Goal: Complete application form: Complete application form

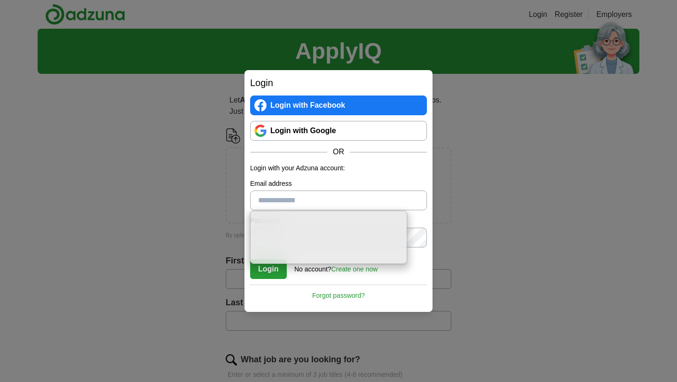
click at [369, 185] on label "Email address" at bounding box center [338, 184] width 177 height 10
click at [369, 190] on input "Email address" at bounding box center [338, 200] width 177 height 20
click at [381, 175] on form "Login with your Adzuna account: Email address Password Confirm password Login N…" at bounding box center [338, 221] width 177 height 116
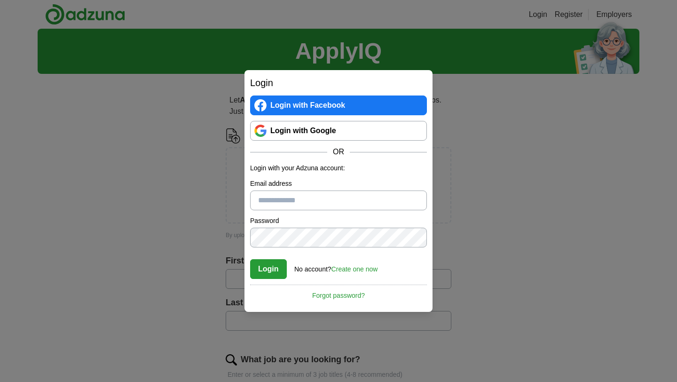
click at [361, 268] on link "Create one now" at bounding box center [354, 269] width 47 height 8
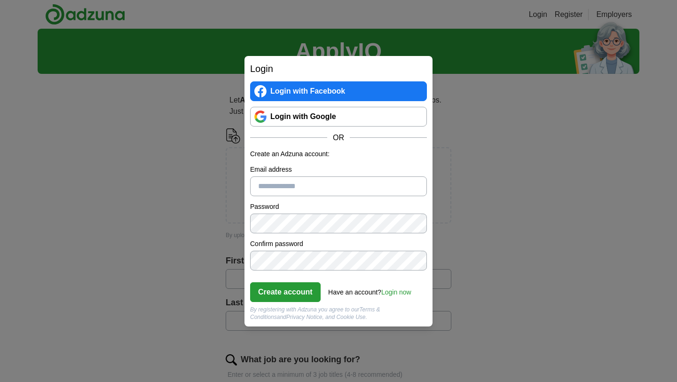
click at [355, 182] on input "Email address" at bounding box center [338, 186] width 177 height 20
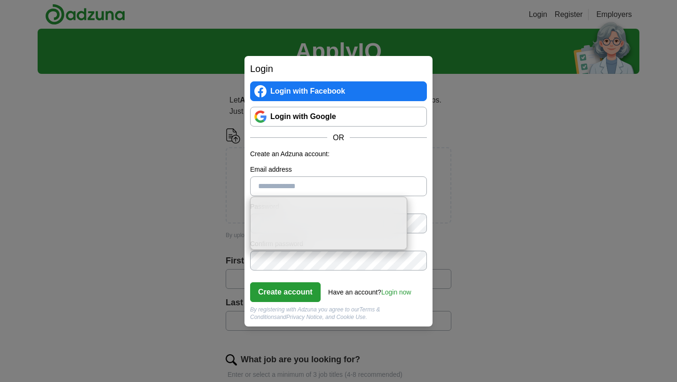
click at [390, 141] on div "OR" at bounding box center [338, 137] width 177 height 11
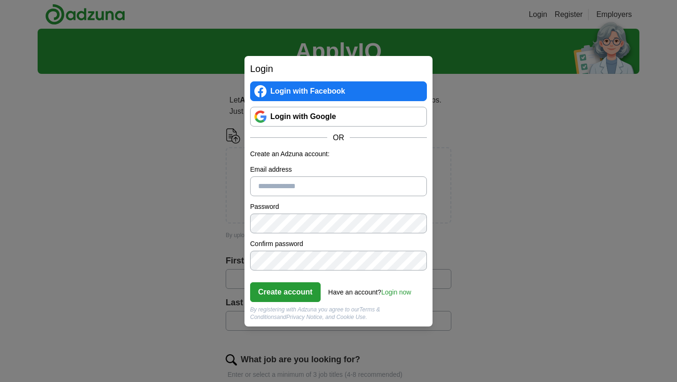
click at [400, 292] on link "Login now" at bounding box center [396, 292] width 30 height 8
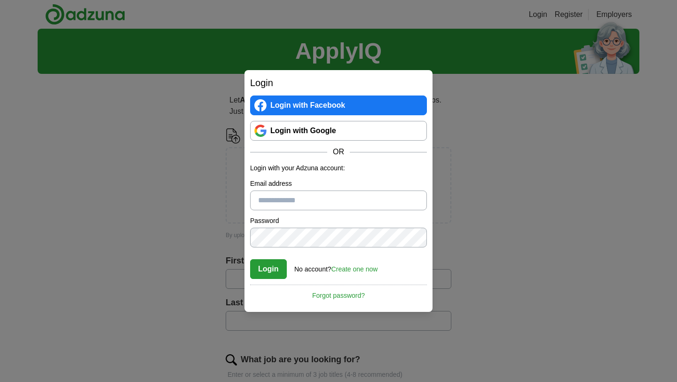
click at [354, 201] on input "Email address" at bounding box center [338, 200] width 177 height 20
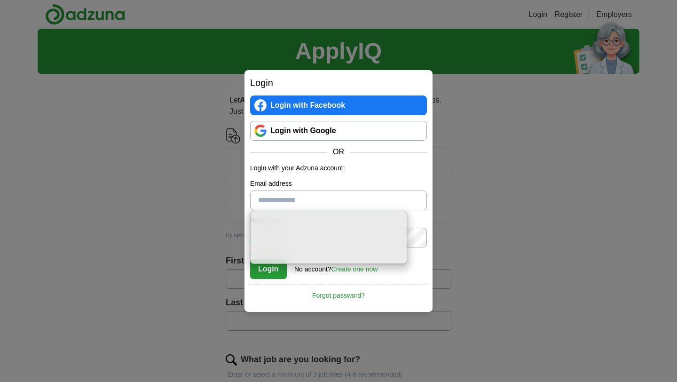
type input "**********"
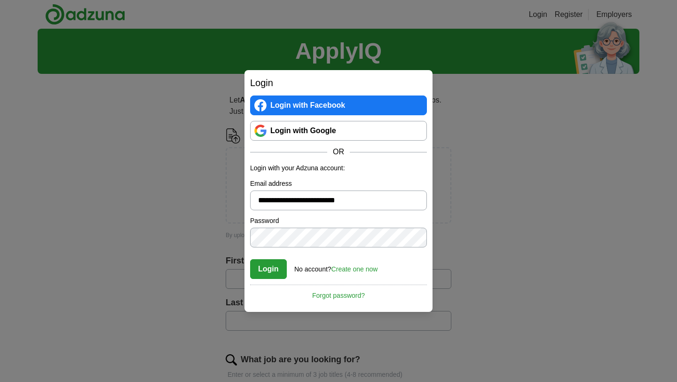
click at [261, 271] on button "Login" at bounding box center [268, 269] width 37 height 20
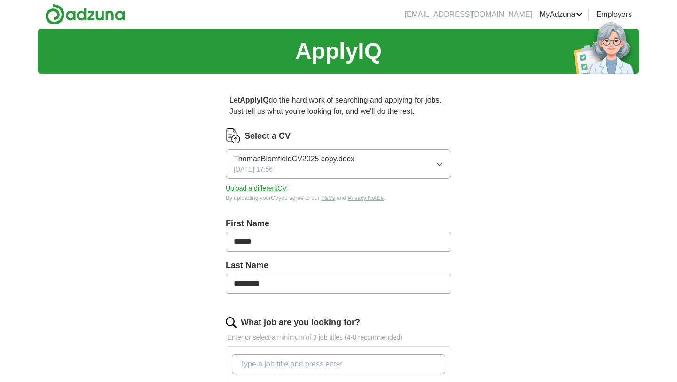
click at [265, 189] on button "Upload a different CV" at bounding box center [256, 188] width 61 height 10
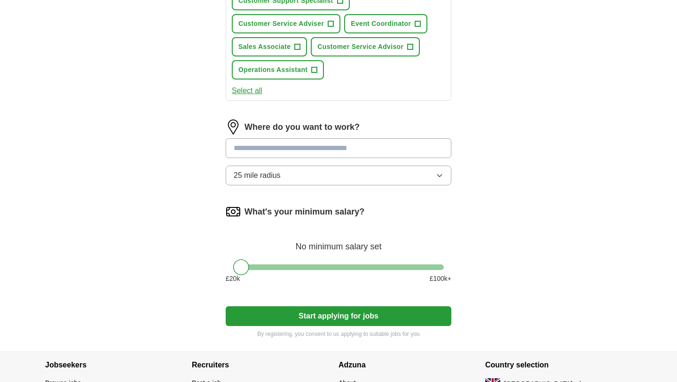
scroll to position [411, 0]
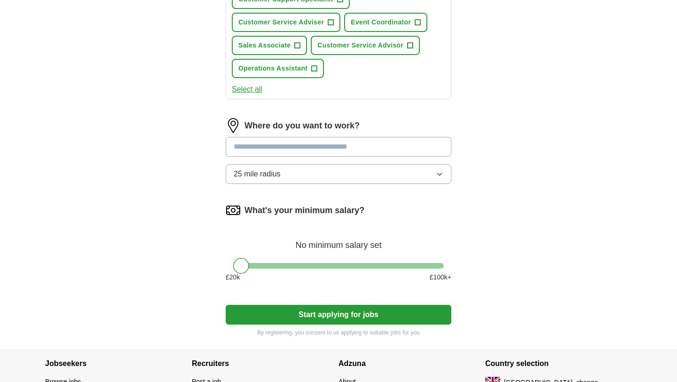
click at [444, 174] on button "25 mile radius" at bounding box center [339, 174] width 226 height 20
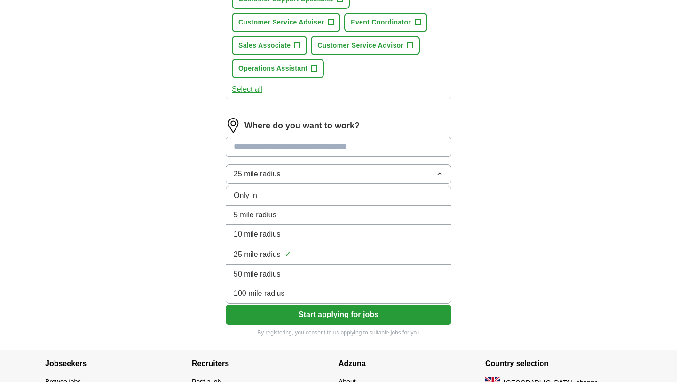
click at [365, 278] on div "50 mile radius" at bounding box center [339, 273] width 210 height 11
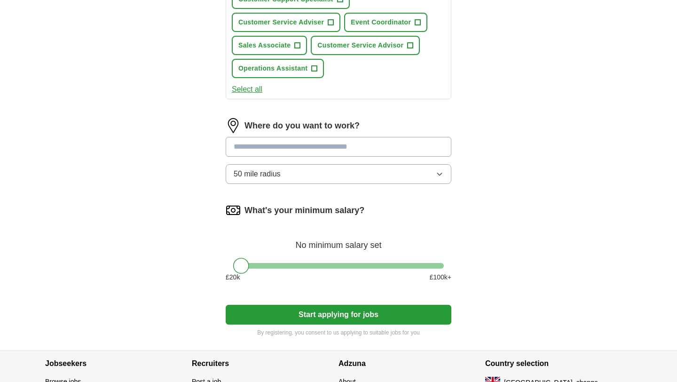
click at [438, 167] on button "50 mile radius" at bounding box center [339, 174] width 226 height 20
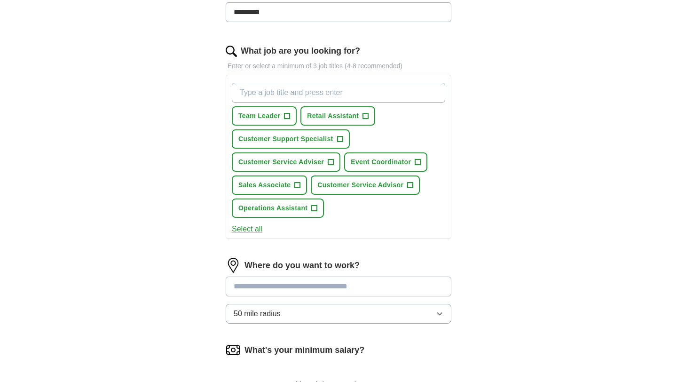
scroll to position [335, 0]
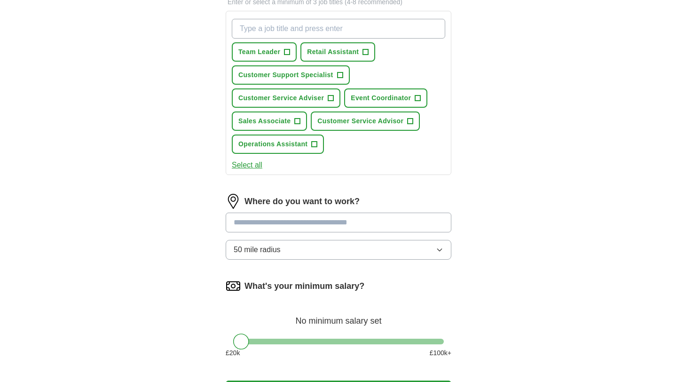
click at [375, 218] on input at bounding box center [339, 222] width 226 height 20
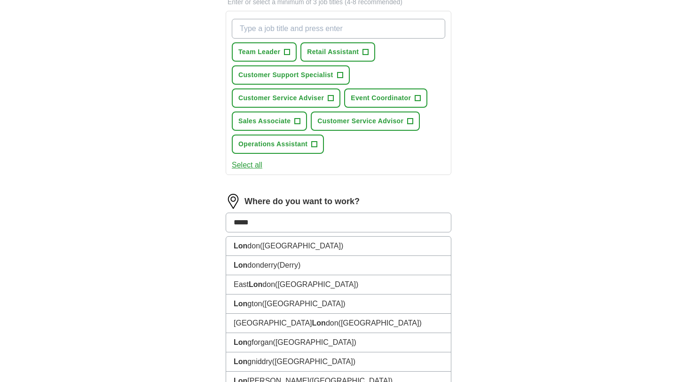
type input "******"
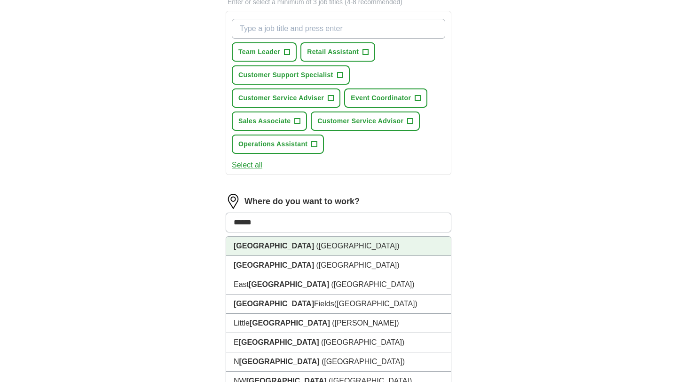
click at [371, 242] on li "[GEOGRAPHIC_DATA] ([GEOGRAPHIC_DATA])" at bounding box center [338, 245] width 225 height 19
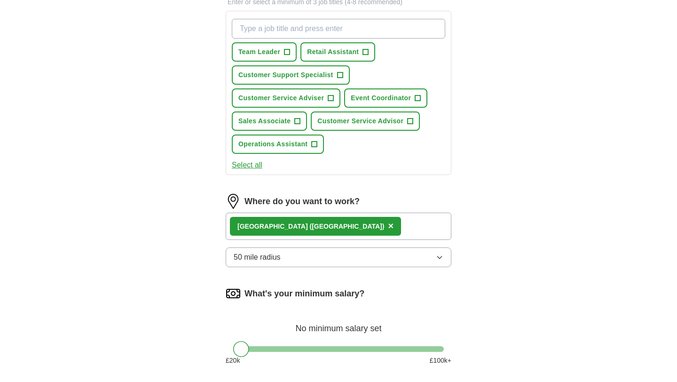
click at [360, 265] on button "50 mile radius" at bounding box center [339, 257] width 226 height 20
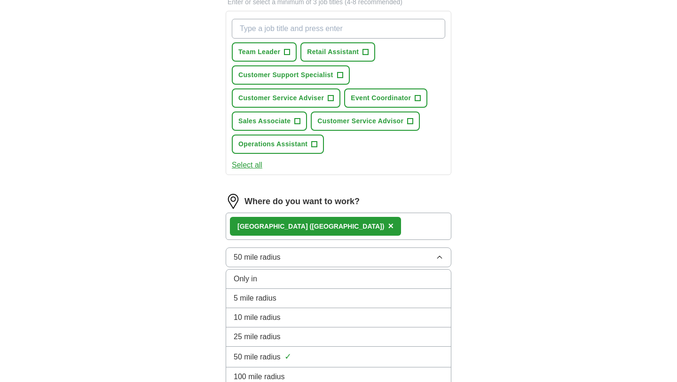
click at [345, 332] on div "25 mile radius" at bounding box center [339, 336] width 210 height 11
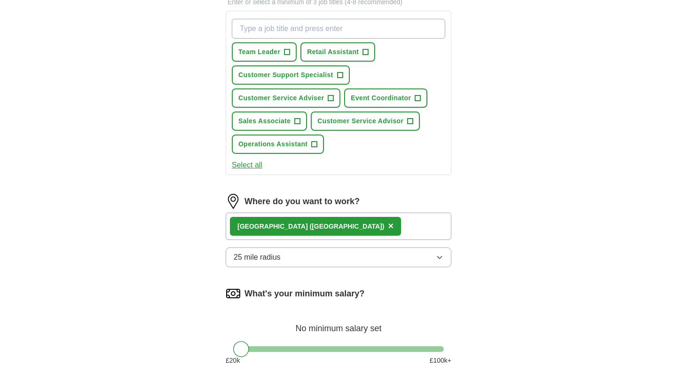
click at [495, 252] on div "ApplyIQ Let ApplyIQ do the hard work of searching and applying for jobs. Just t…" at bounding box center [338, 63] width 601 height 739
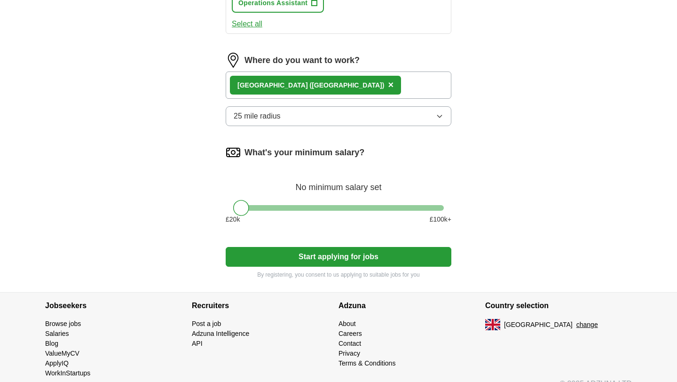
scroll to position [477, 0]
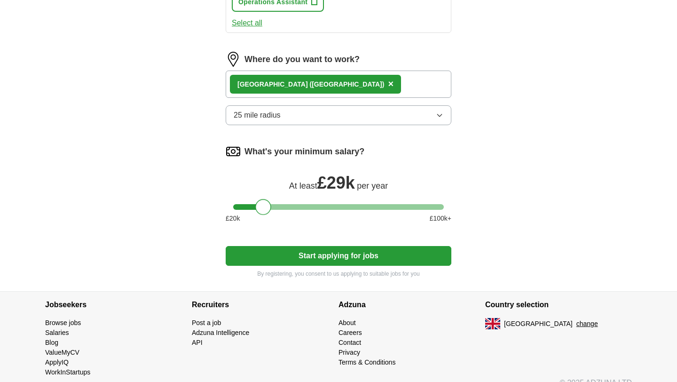
drag, startPoint x: 238, startPoint y: 206, endPoint x: 260, endPoint y: 205, distance: 22.1
click at [260, 205] on div at bounding box center [263, 207] width 16 height 16
click at [280, 257] on button "Start applying for jobs" at bounding box center [339, 256] width 226 height 20
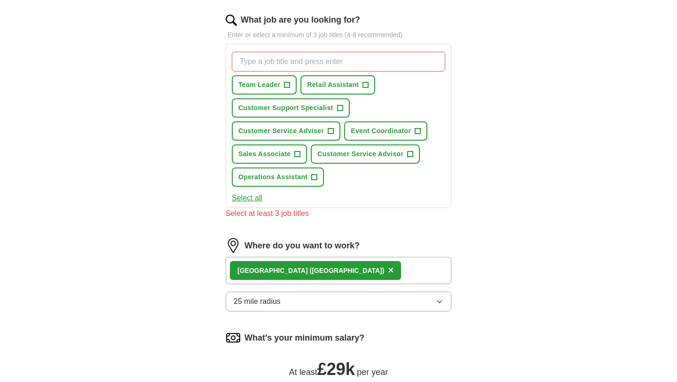
scroll to position [271, 0]
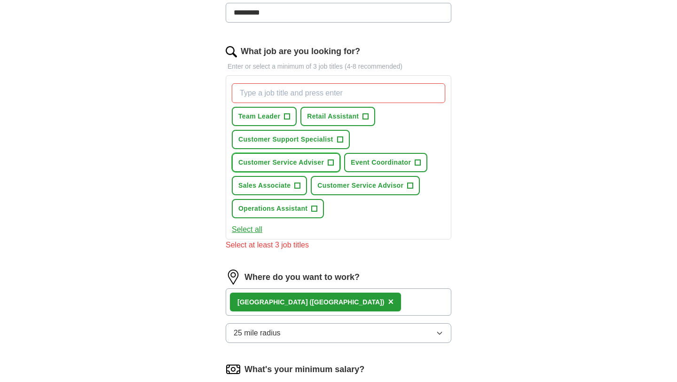
click at [331, 162] on span "+" at bounding box center [331, 163] width 6 height 8
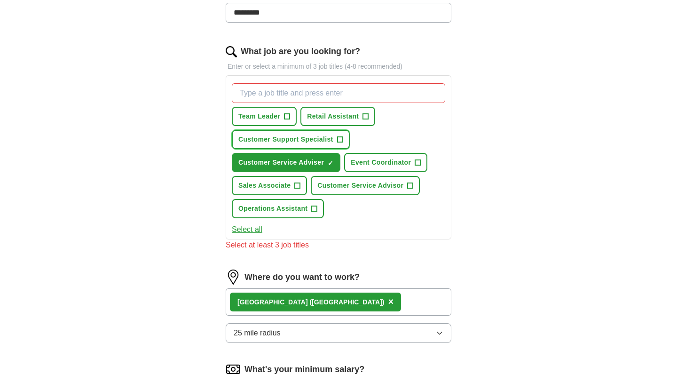
click at [338, 138] on span "+" at bounding box center [340, 140] width 6 height 8
click at [312, 208] on span "+" at bounding box center [315, 209] width 6 height 8
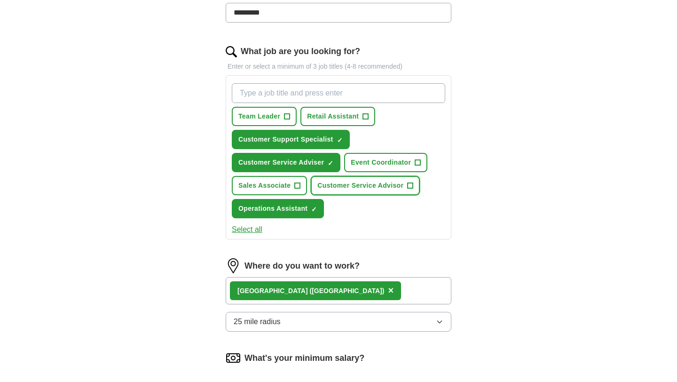
click at [407, 184] on span "+" at bounding box center [410, 186] width 6 height 8
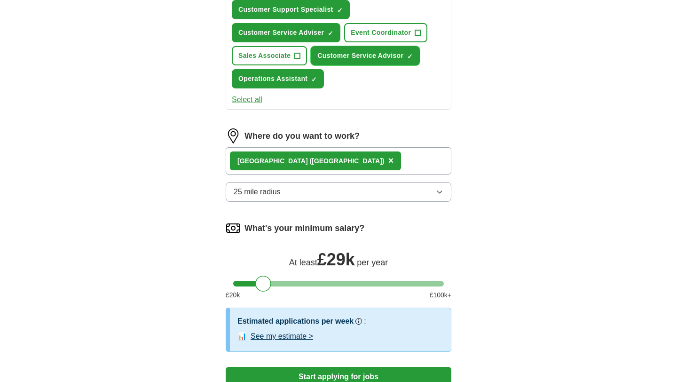
scroll to position [515, 0]
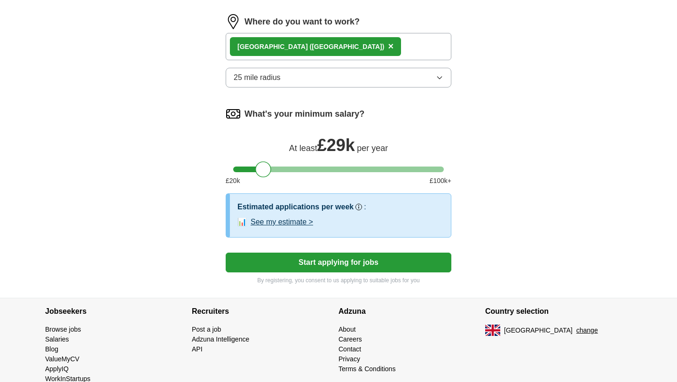
click at [336, 260] on button "Start applying for jobs" at bounding box center [339, 262] width 226 height 20
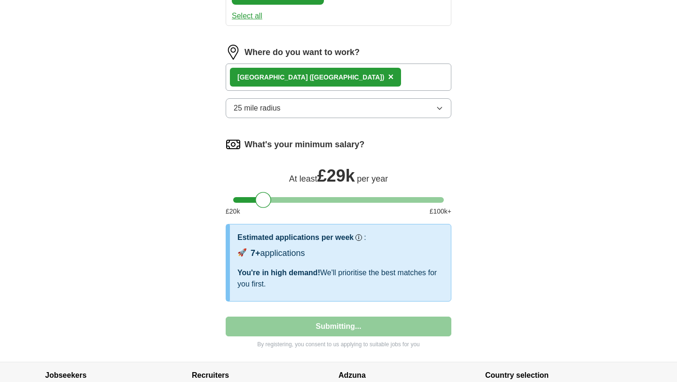
select select "**"
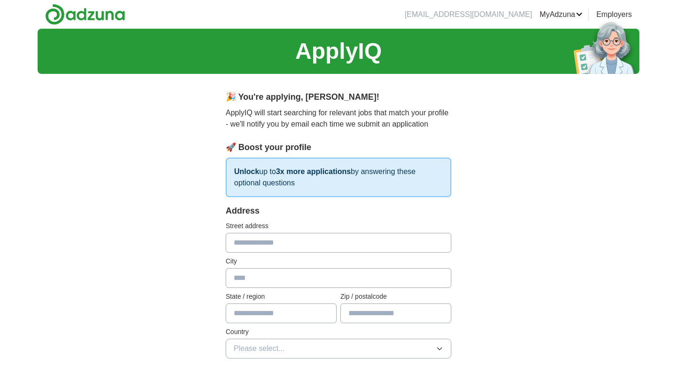
scroll to position [172, 0]
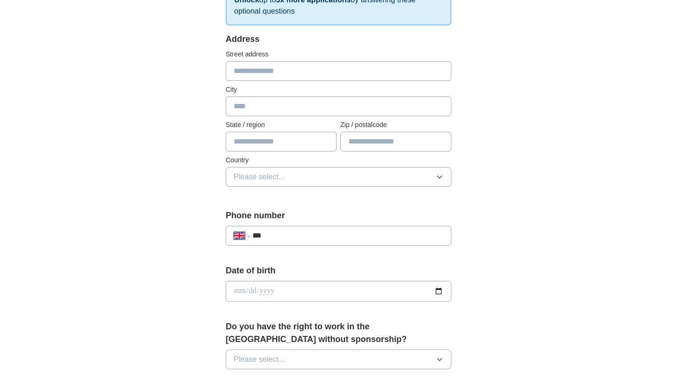
click at [341, 240] on input "***" at bounding box center [347, 235] width 191 height 11
type input "**********"
click at [440, 288] on input "date" at bounding box center [339, 291] width 226 height 21
type input "**********"
click at [291, 197] on div "Address Street address City State / region Zip / postalcode Country Please sele…" at bounding box center [339, 115] width 226 height 165
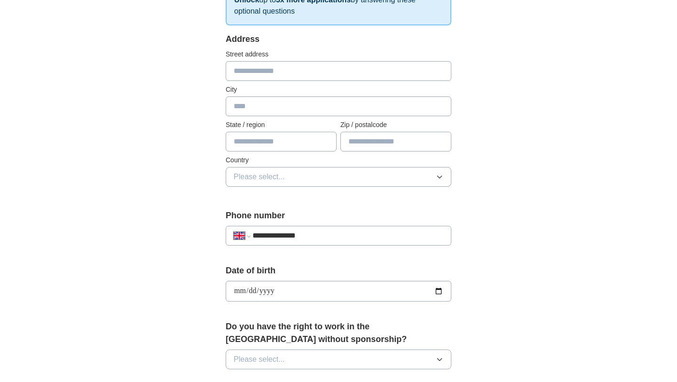
click at [305, 174] on button "Please select..." at bounding box center [339, 177] width 226 height 20
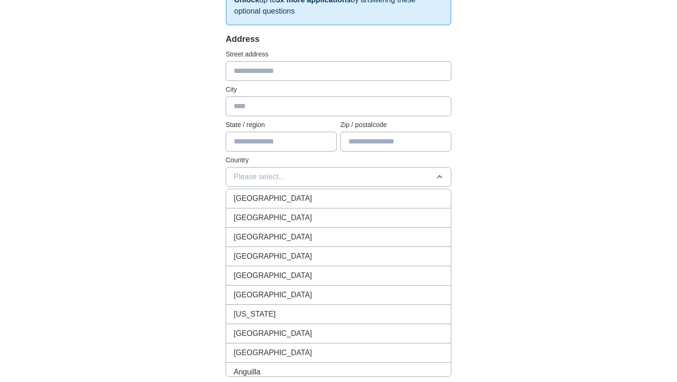
click at [303, 195] on div "[GEOGRAPHIC_DATA]" at bounding box center [339, 198] width 210 height 11
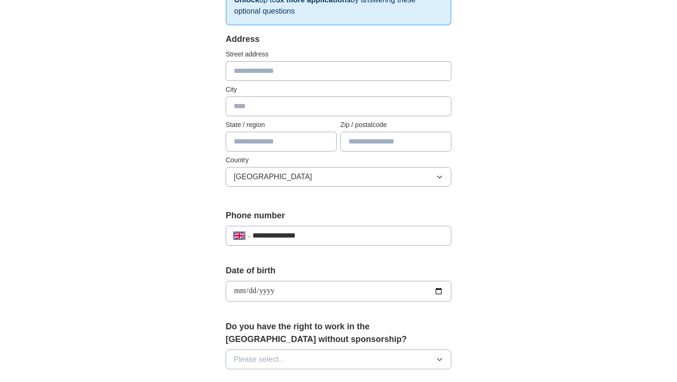
click at [312, 197] on div "Address Street address City State / region Zip / postalcode Country [GEOGRAPHIC…" at bounding box center [339, 115] width 226 height 165
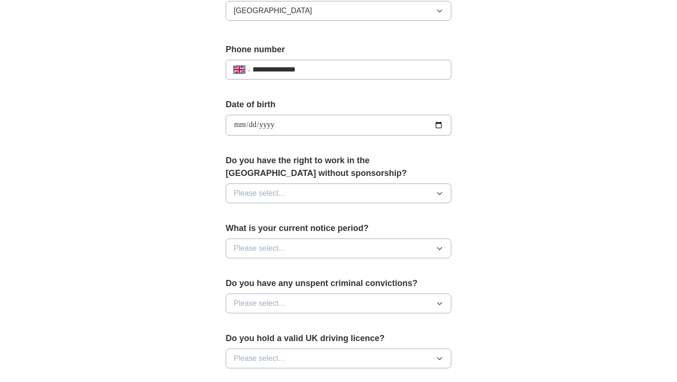
scroll to position [359, 0]
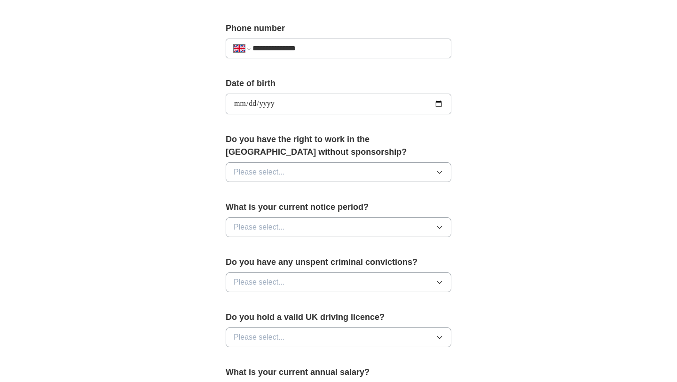
click at [323, 173] on button "Please select..." at bounding box center [339, 172] width 226 height 20
click at [309, 197] on div "Yes" at bounding box center [339, 193] width 210 height 11
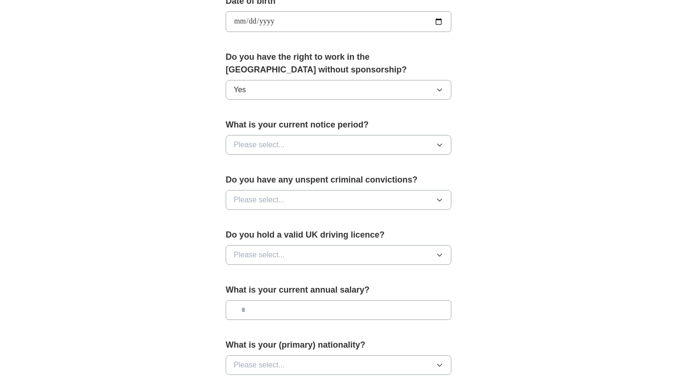
scroll to position [453, 0]
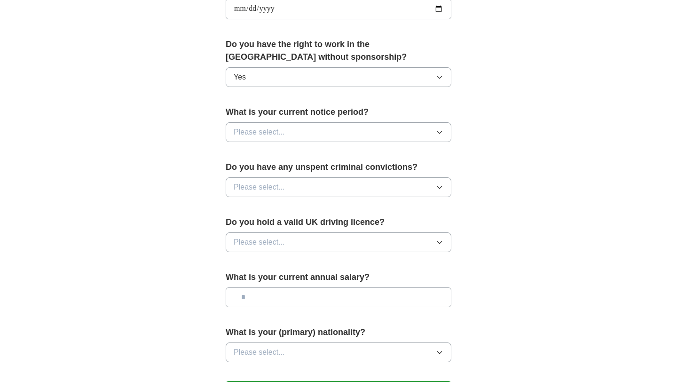
click at [328, 133] on button "Please select..." at bounding box center [339, 132] width 226 height 20
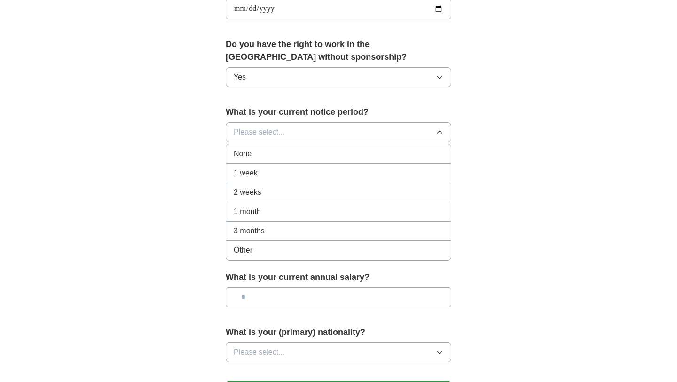
click at [313, 164] on li "1 week" at bounding box center [338, 173] width 225 height 19
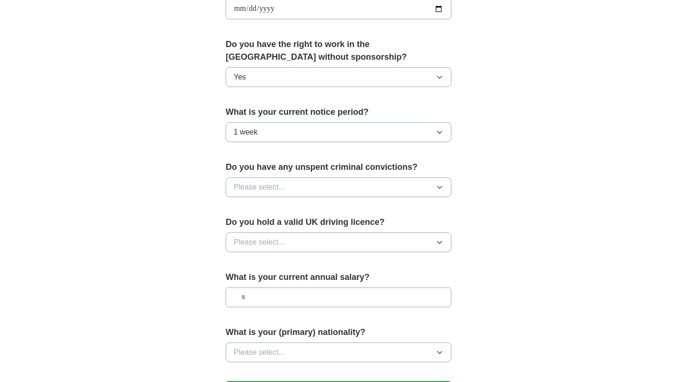
click at [318, 189] on button "Please select..." at bounding box center [339, 187] width 226 height 20
click at [307, 229] on div "No" at bounding box center [339, 227] width 210 height 11
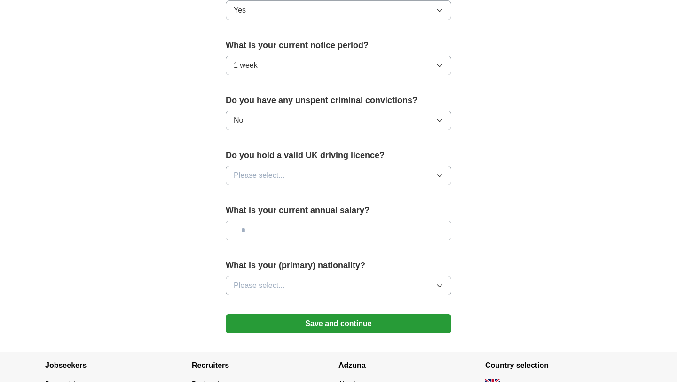
scroll to position [530, 0]
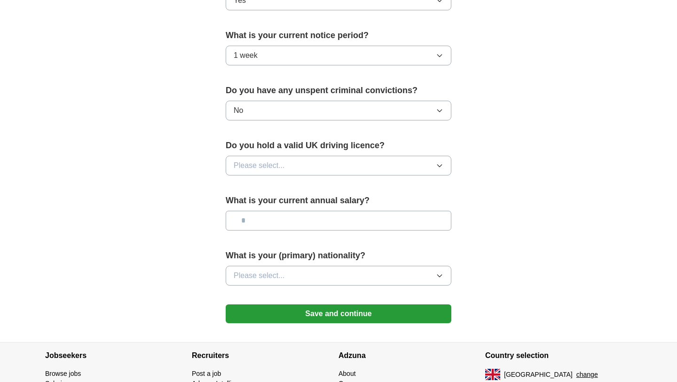
click at [430, 164] on button "Please select..." at bounding box center [339, 166] width 226 height 20
click at [392, 187] on div "Yes" at bounding box center [339, 186] width 210 height 11
click at [369, 216] on input "text" at bounding box center [339, 221] width 226 height 20
click at [352, 274] on button "Please select..." at bounding box center [339, 276] width 226 height 20
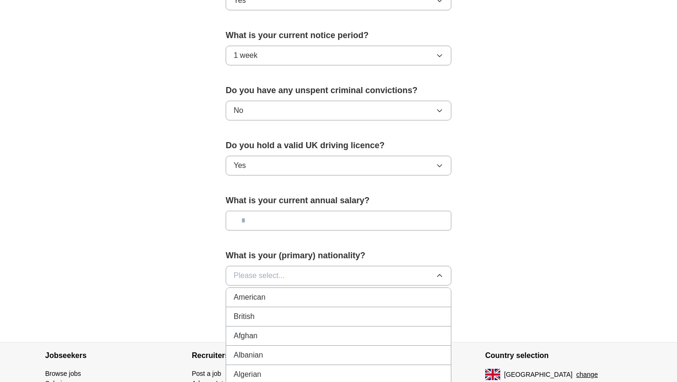
click at [334, 307] on li "British" at bounding box center [338, 316] width 225 height 19
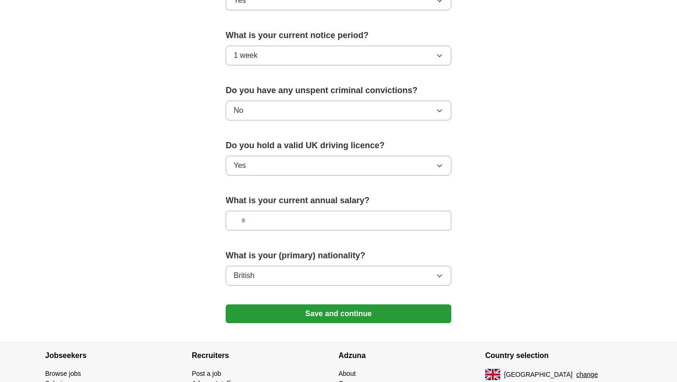
click at [367, 251] on label "What is your (primary) nationality?" at bounding box center [339, 255] width 226 height 13
click at [375, 218] on input "text" at bounding box center [339, 221] width 226 height 20
type input "*******"
click at [385, 313] on button "Save and continue" at bounding box center [339, 313] width 226 height 19
